Goal: Task Accomplishment & Management: Manage account settings

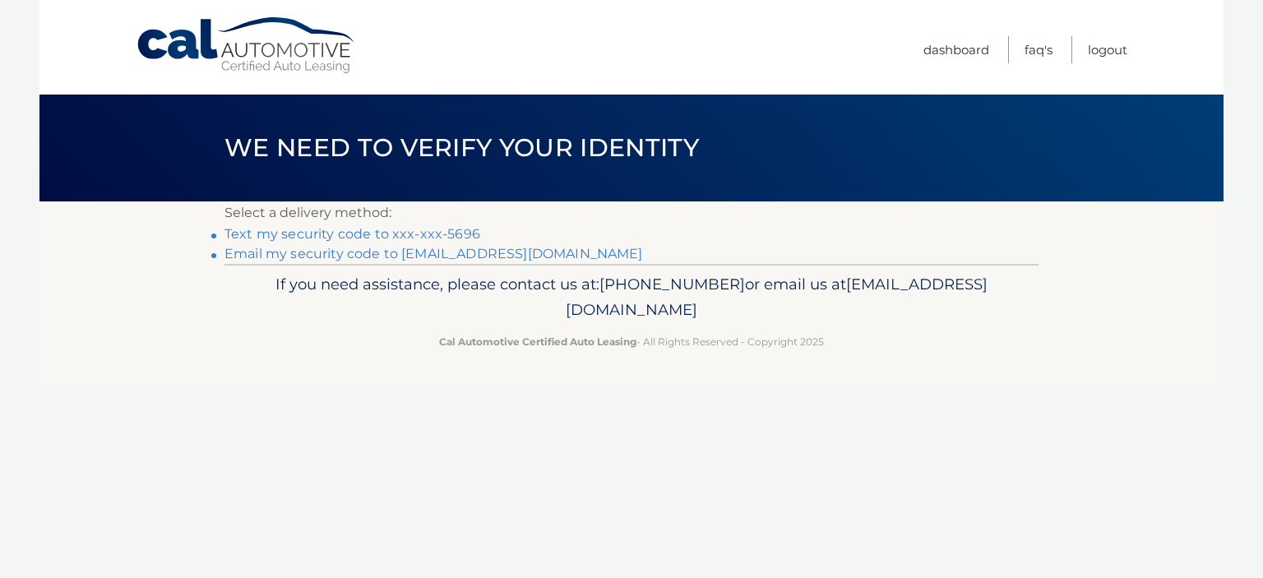
click at [386, 239] on link "Text my security code to xxx-xxx-5696" at bounding box center [353, 234] width 256 height 16
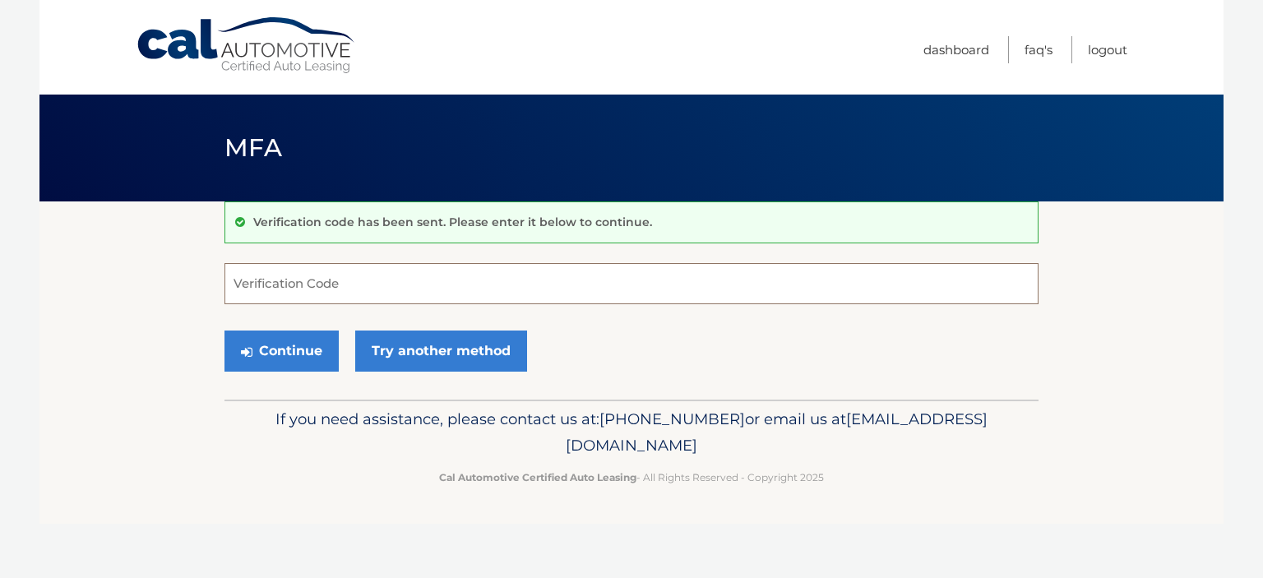
click at [467, 294] on input "Verification Code" at bounding box center [632, 283] width 814 height 41
type input "215183"
click at [225, 331] on button "Continue" at bounding box center [282, 351] width 114 height 41
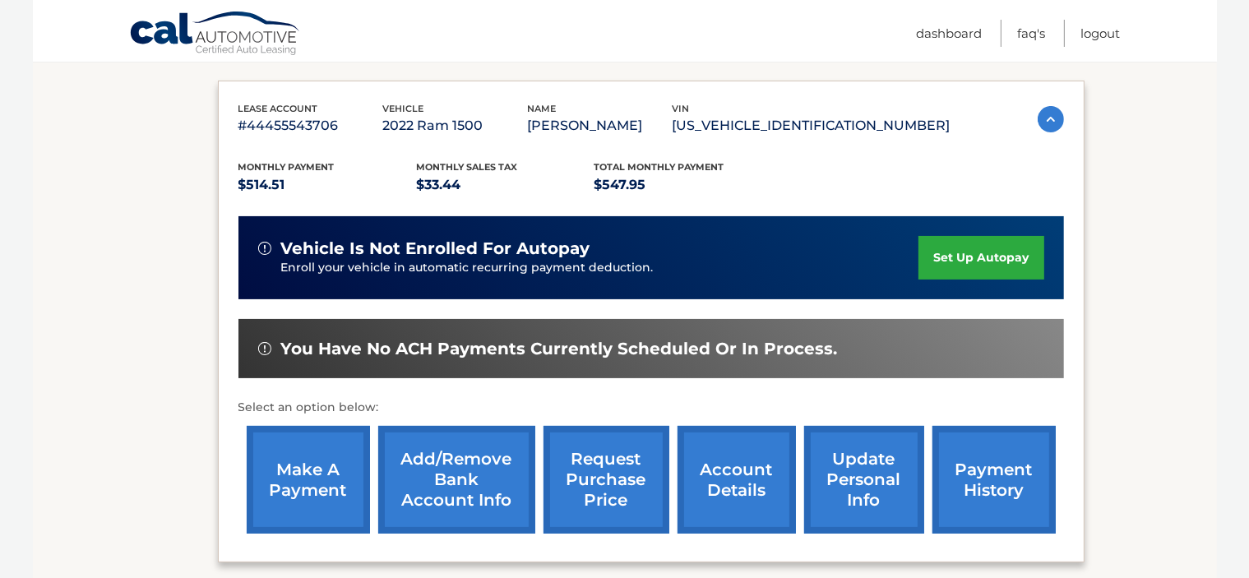
scroll to position [285, 0]
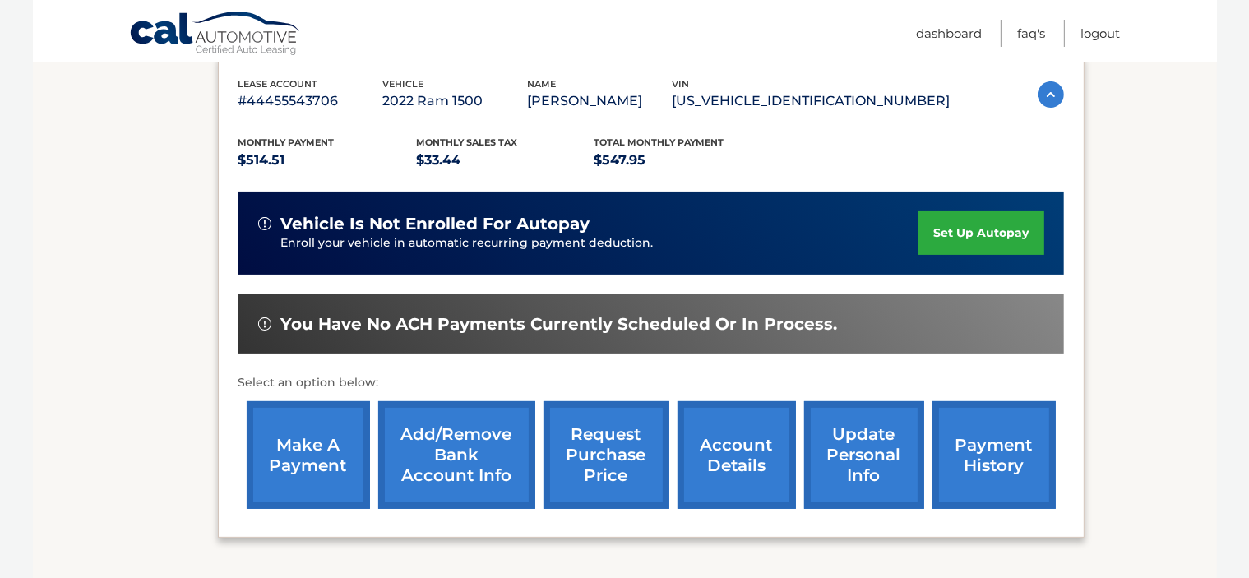
click at [282, 470] on link "make a payment" at bounding box center [308, 455] width 123 height 108
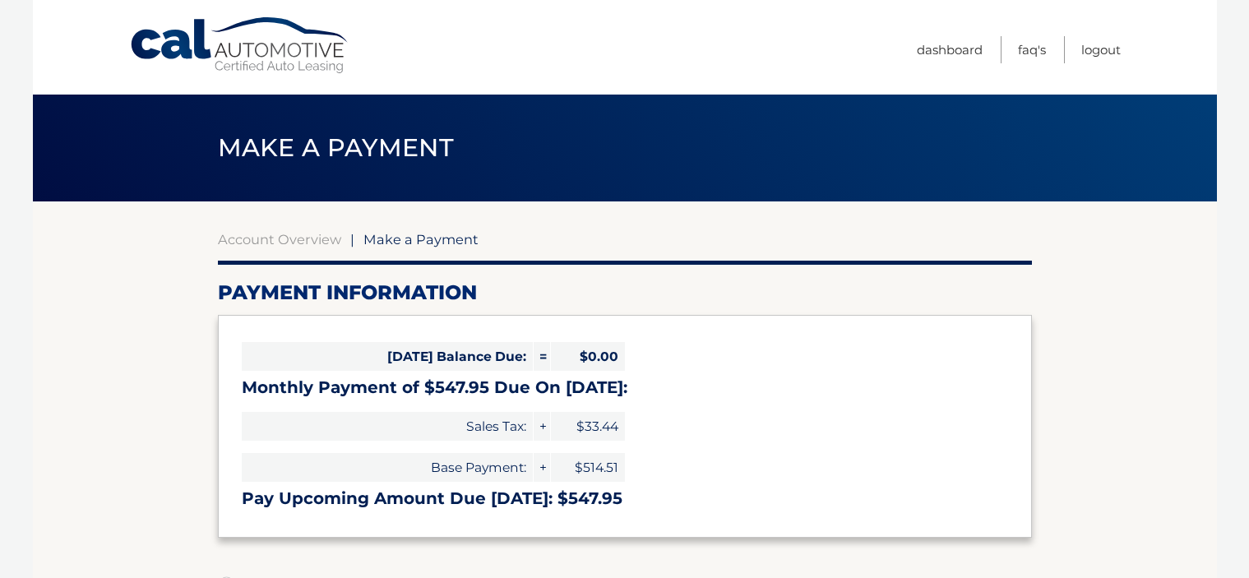
select select "Nzc3MDZhZDAtZTQxZi00NGQwLTk3NTgtODk5M2JlZWNhNTBi"
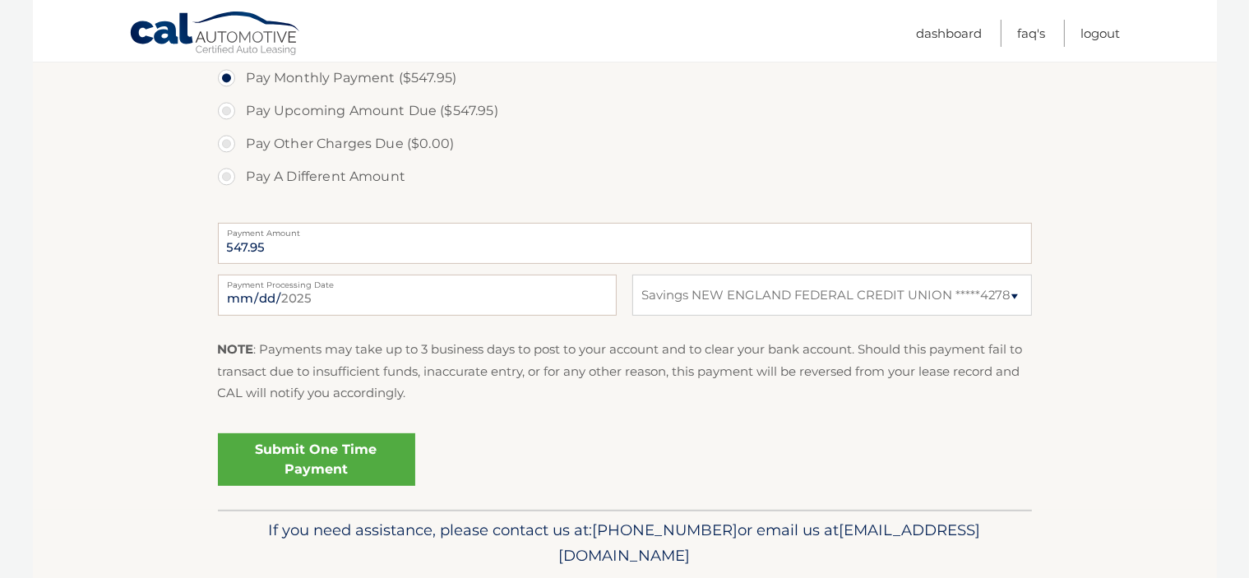
scroll to position [543, 0]
